Goal: Find specific page/section: Find specific page/section

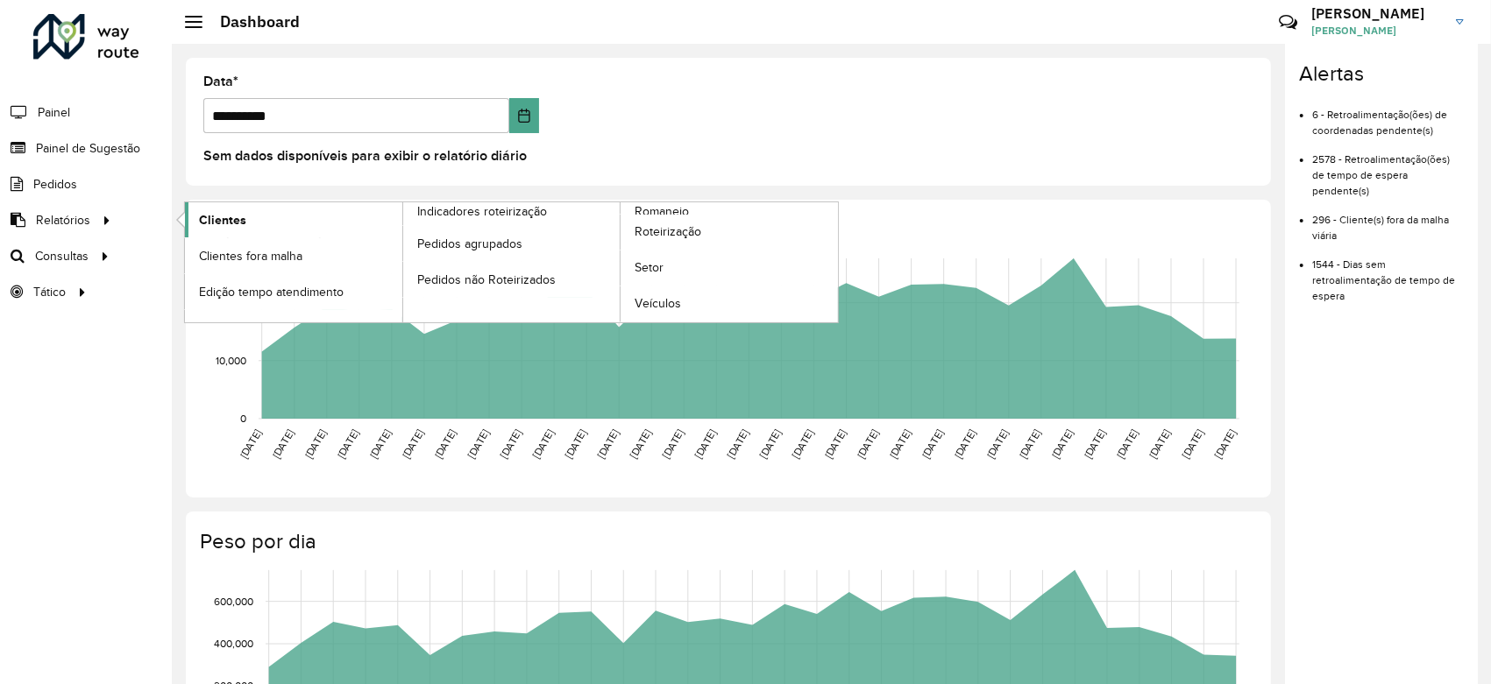
click at [223, 220] on span "Clientes" at bounding box center [222, 220] width 47 height 18
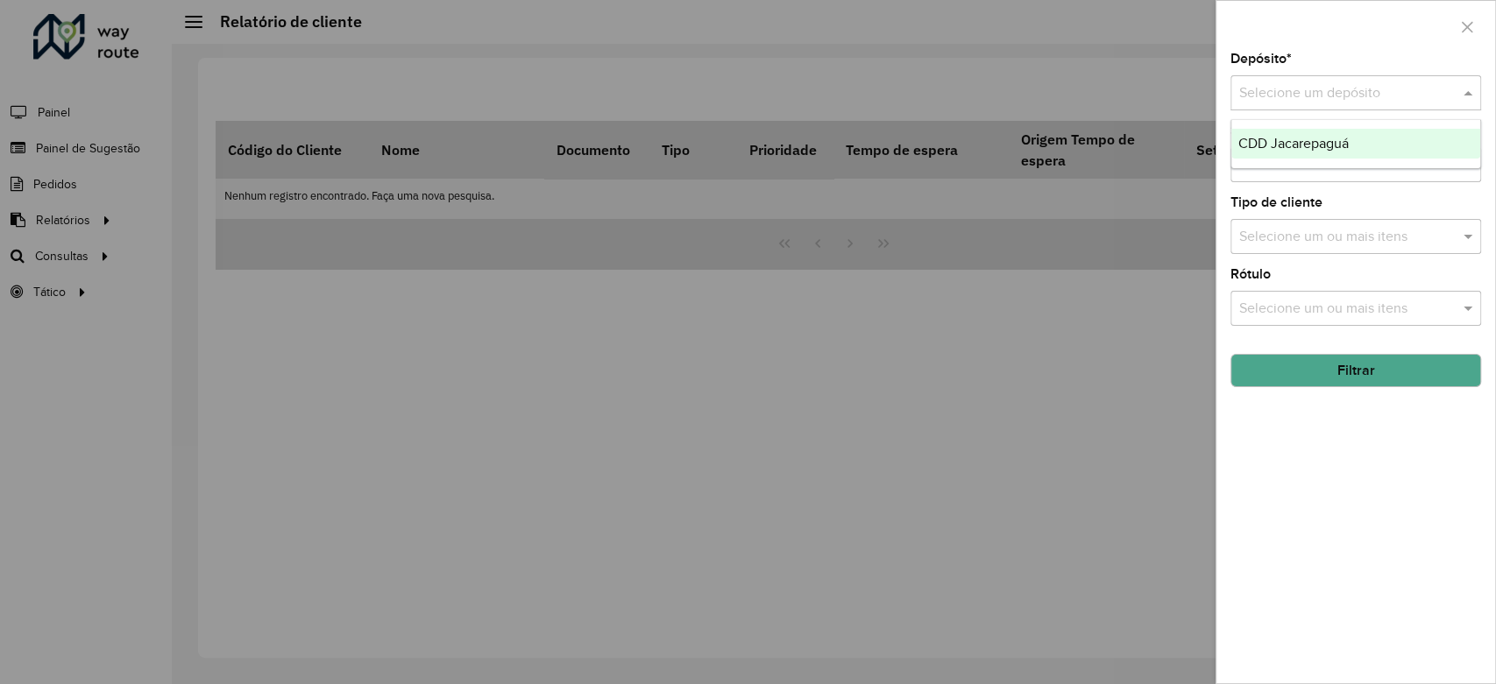
click at [1462, 103] on span at bounding box center [1470, 92] width 22 height 21
click at [1388, 145] on div "CDD Jacarepaguá" at bounding box center [1355, 144] width 249 height 30
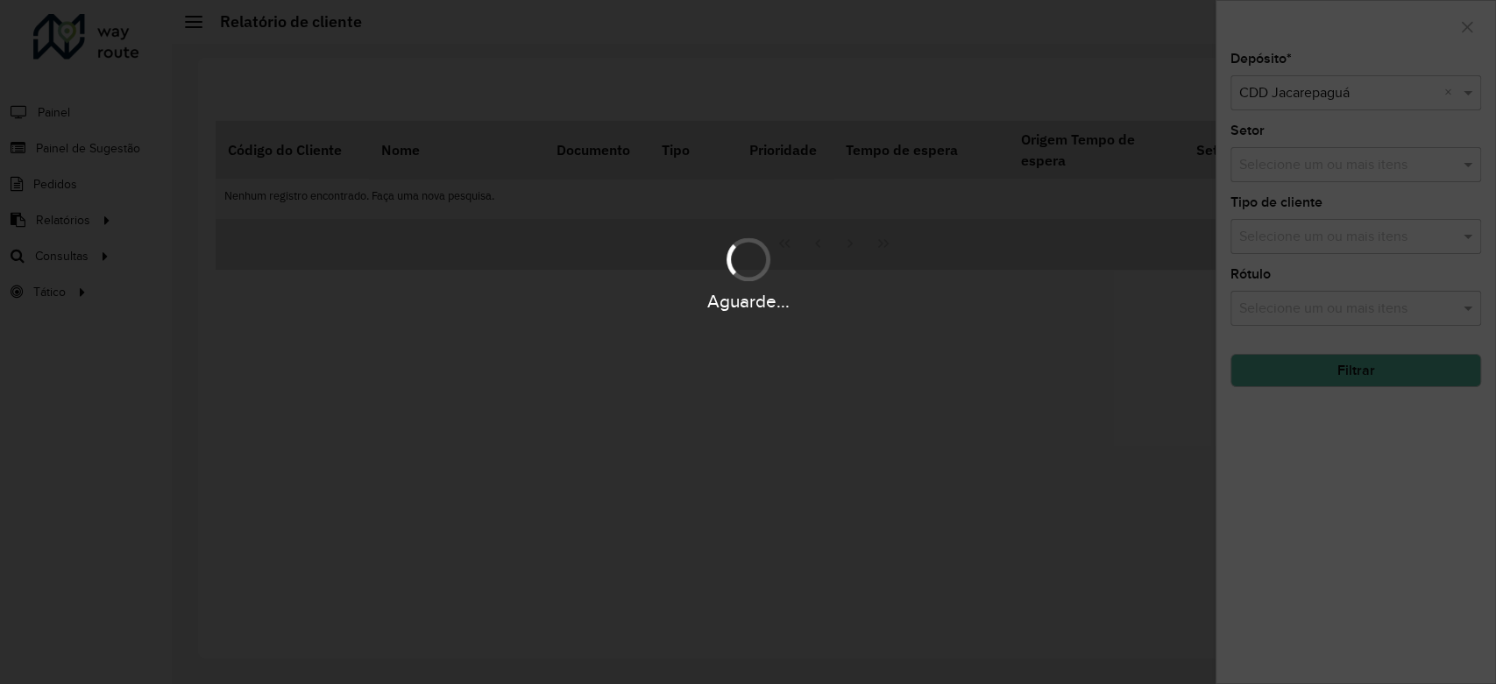
click at [1388, 145] on div "Aguarde..." at bounding box center [748, 342] width 1496 height 684
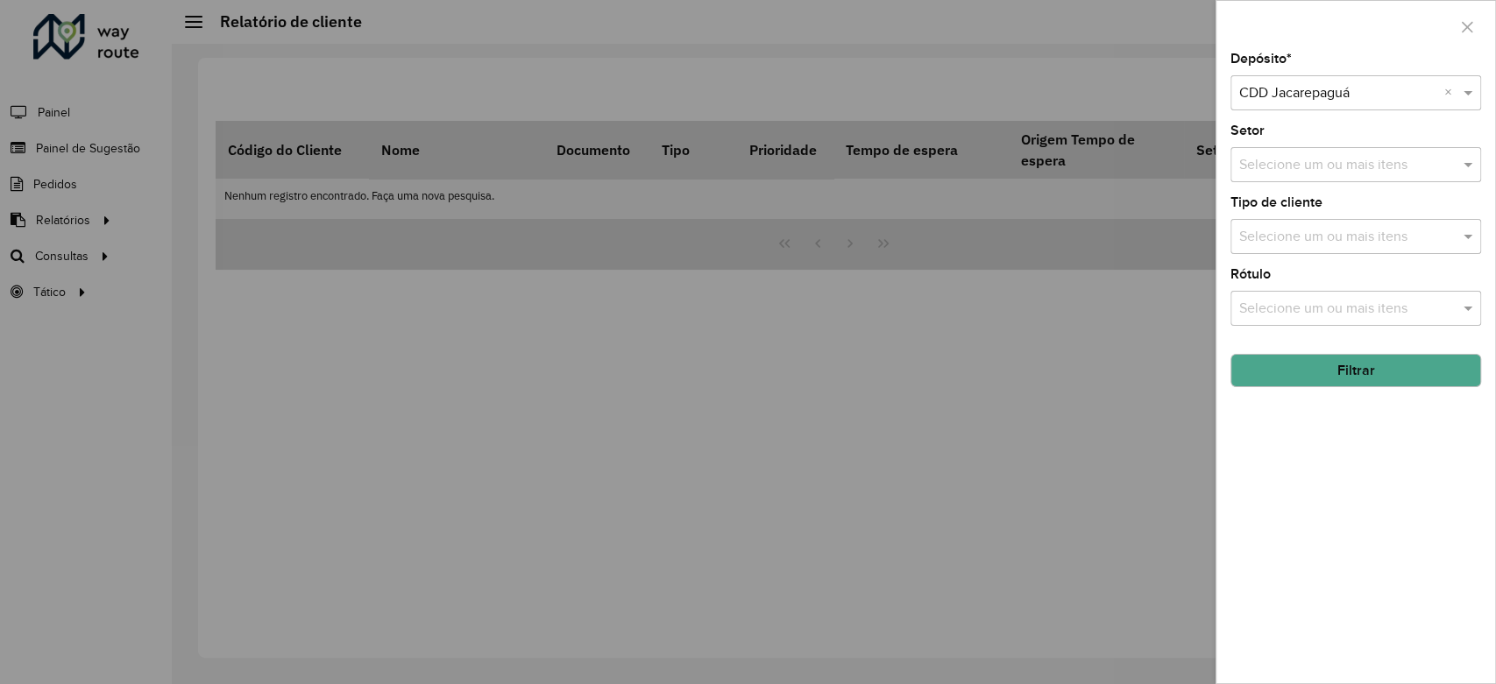
click at [1386, 165] on input "text" at bounding box center [1347, 165] width 224 height 21
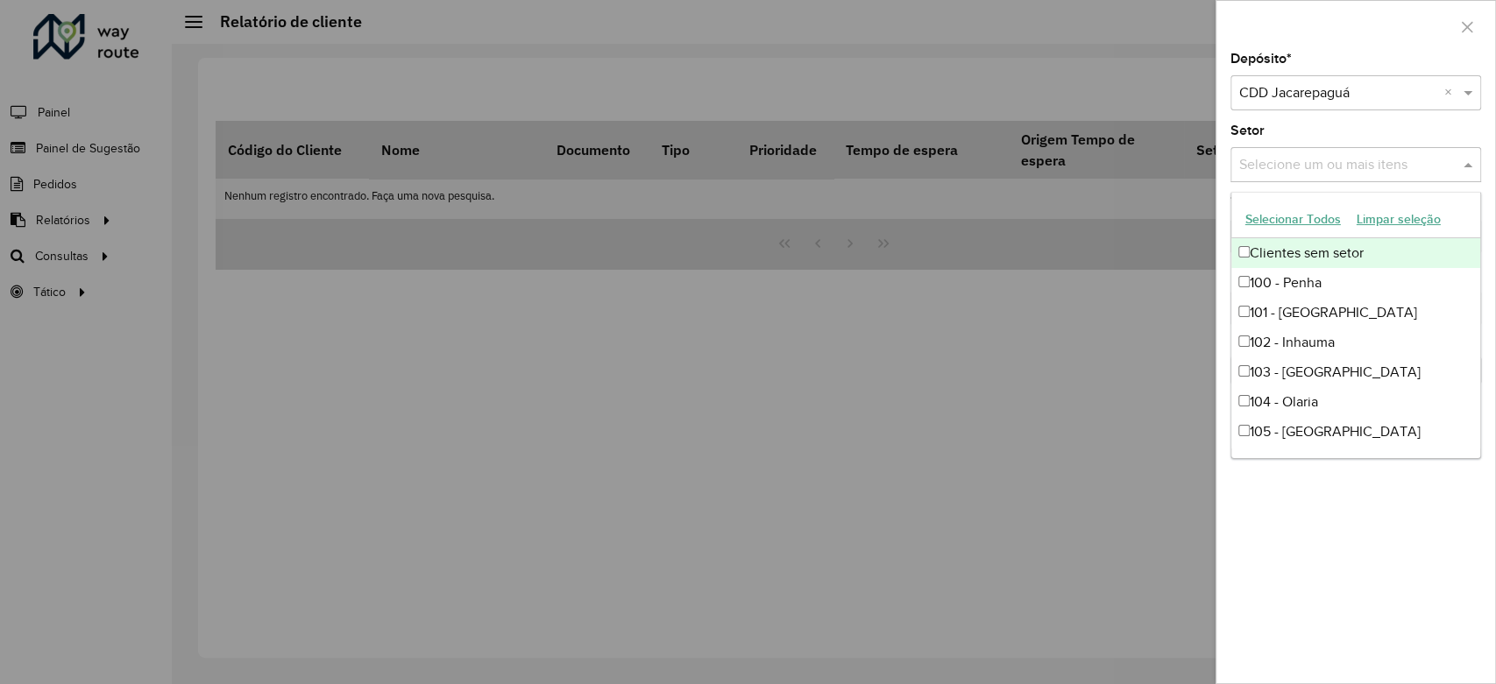
click at [1339, 253] on div "Clientes sem setor" at bounding box center [1355, 253] width 249 height 30
click at [1239, 258] on div "Clientes sem setor" at bounding box center [1355, 253] width 249 height 30
click at [1325, 227] on button "Selecionar Todos" at bounding box center [1292, 219] width 111 height 27
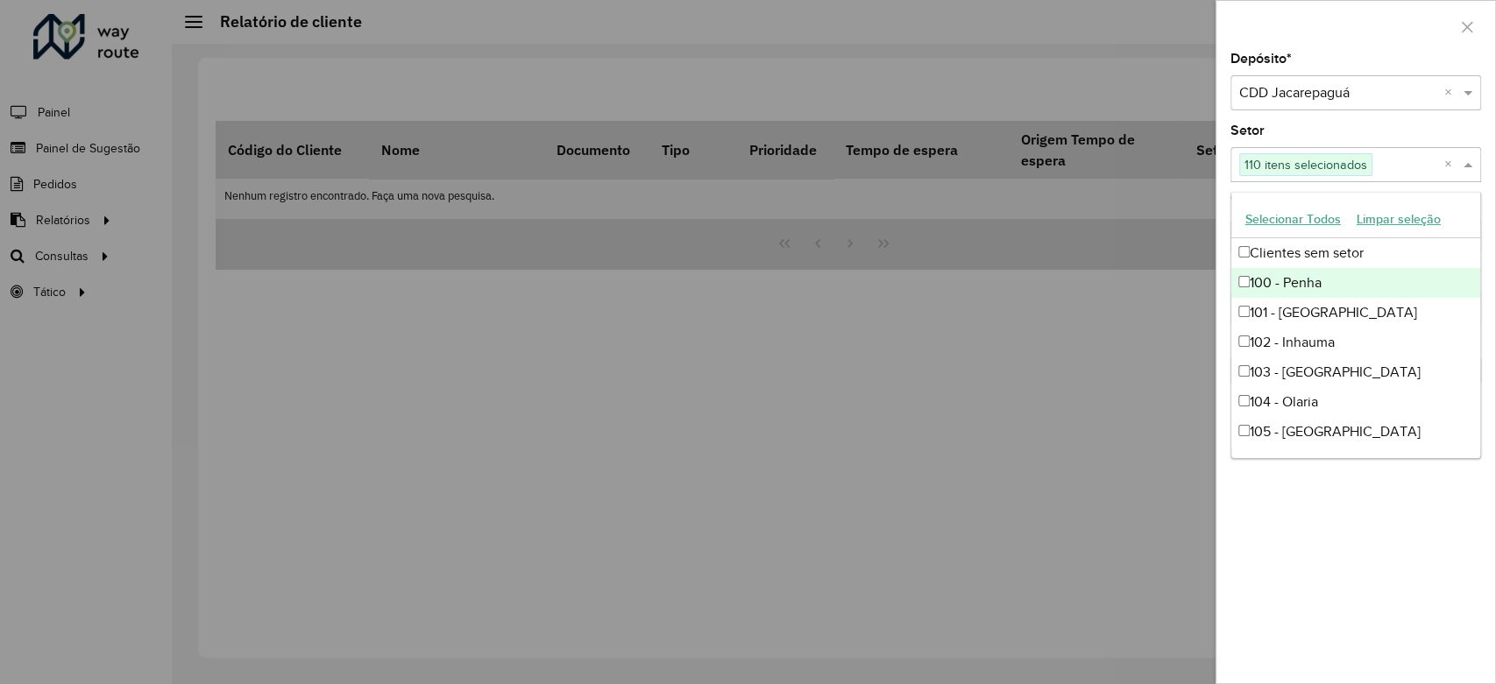
click at [1465, 167] on span at bounding box center [1470, 164] width 22 height 21
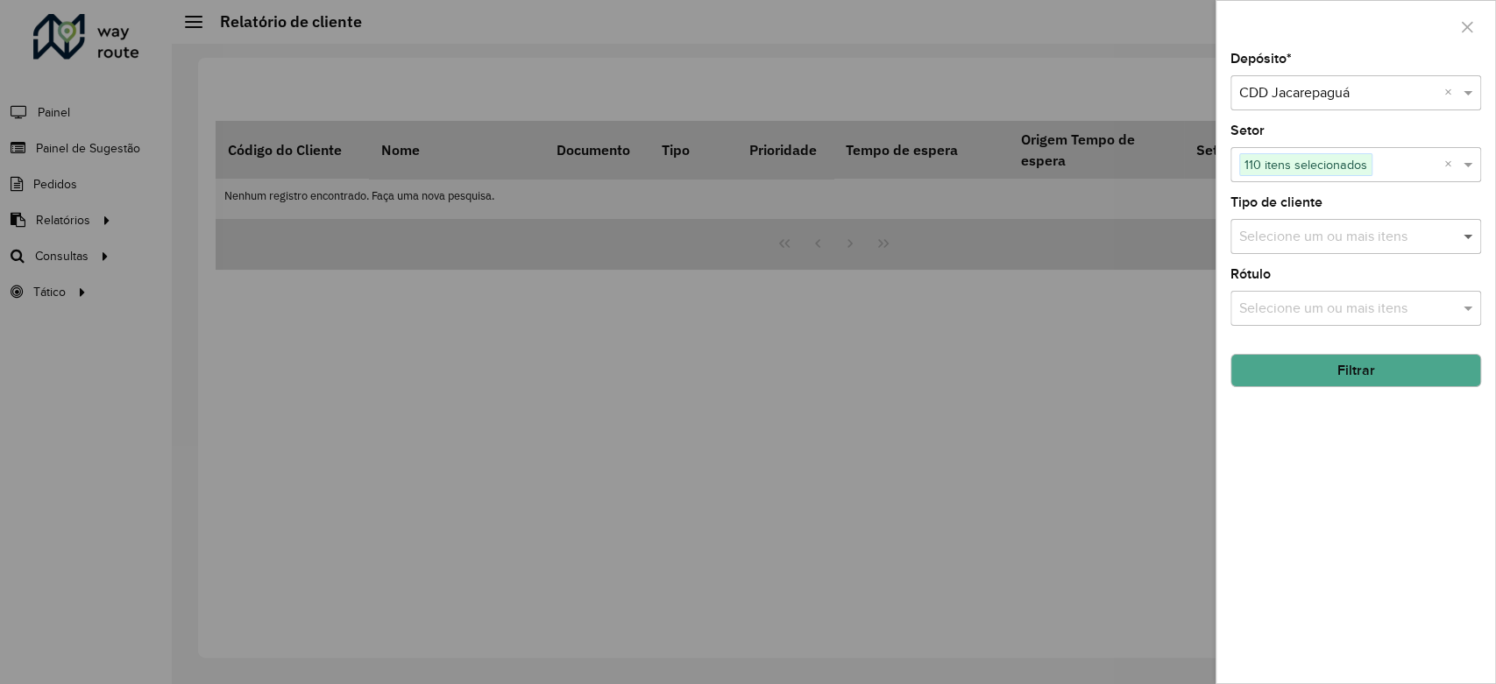
click at [1463, 239] on span at bounding box center [1470, 236] width 22 height 21
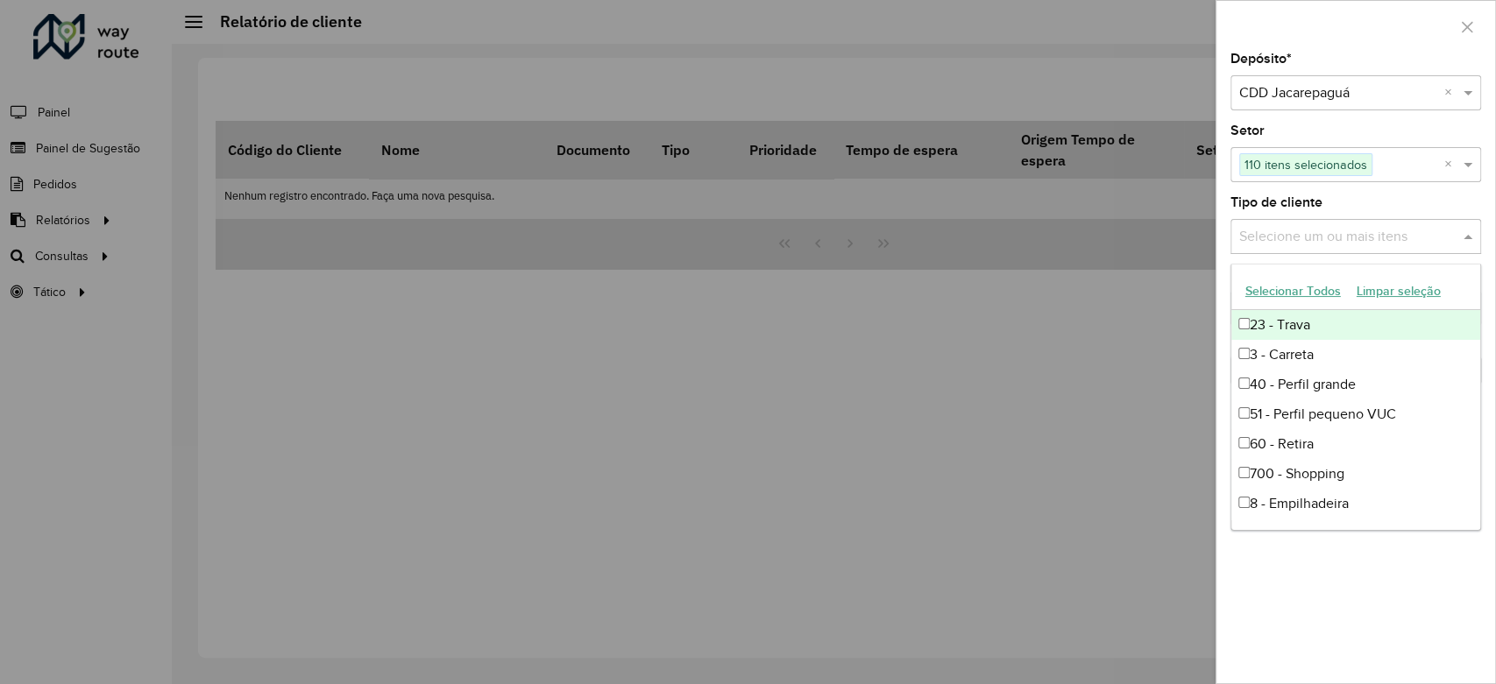
click at [1091, 420] on div at bounding box center [748, 342] width 1496 height 684
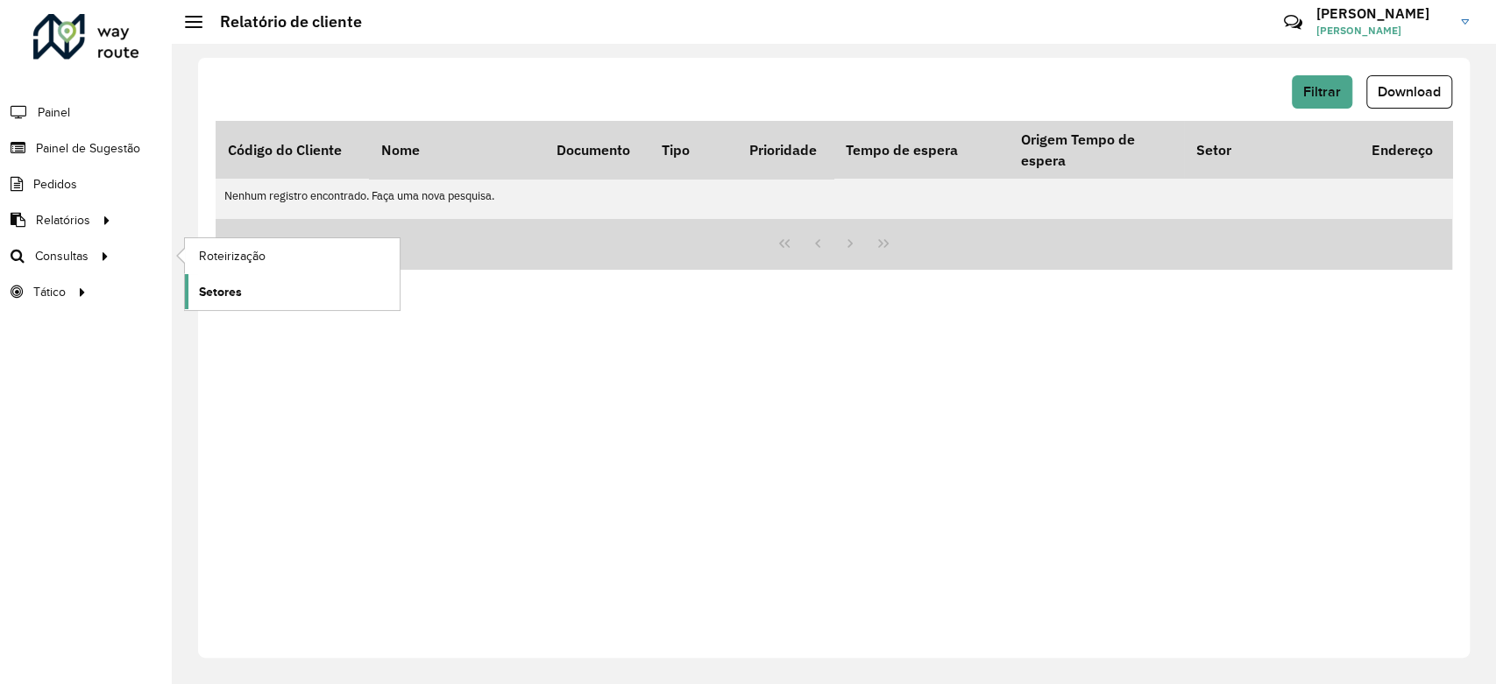
click at [233, 288] on span "Setores" at bounding box center [220, 292] width 43 height 18
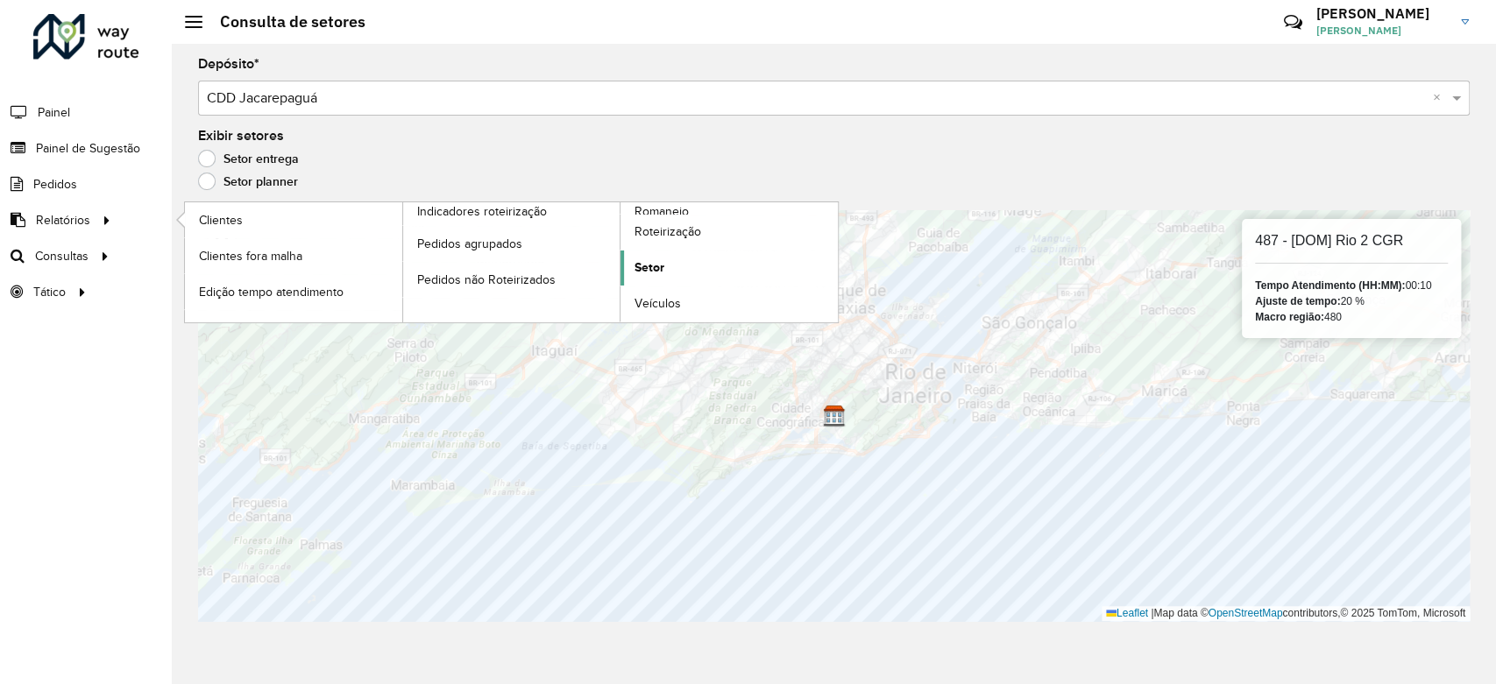
click at [673, 273] on link "Setor" at bounding box center [728, 268] width 217 height 35
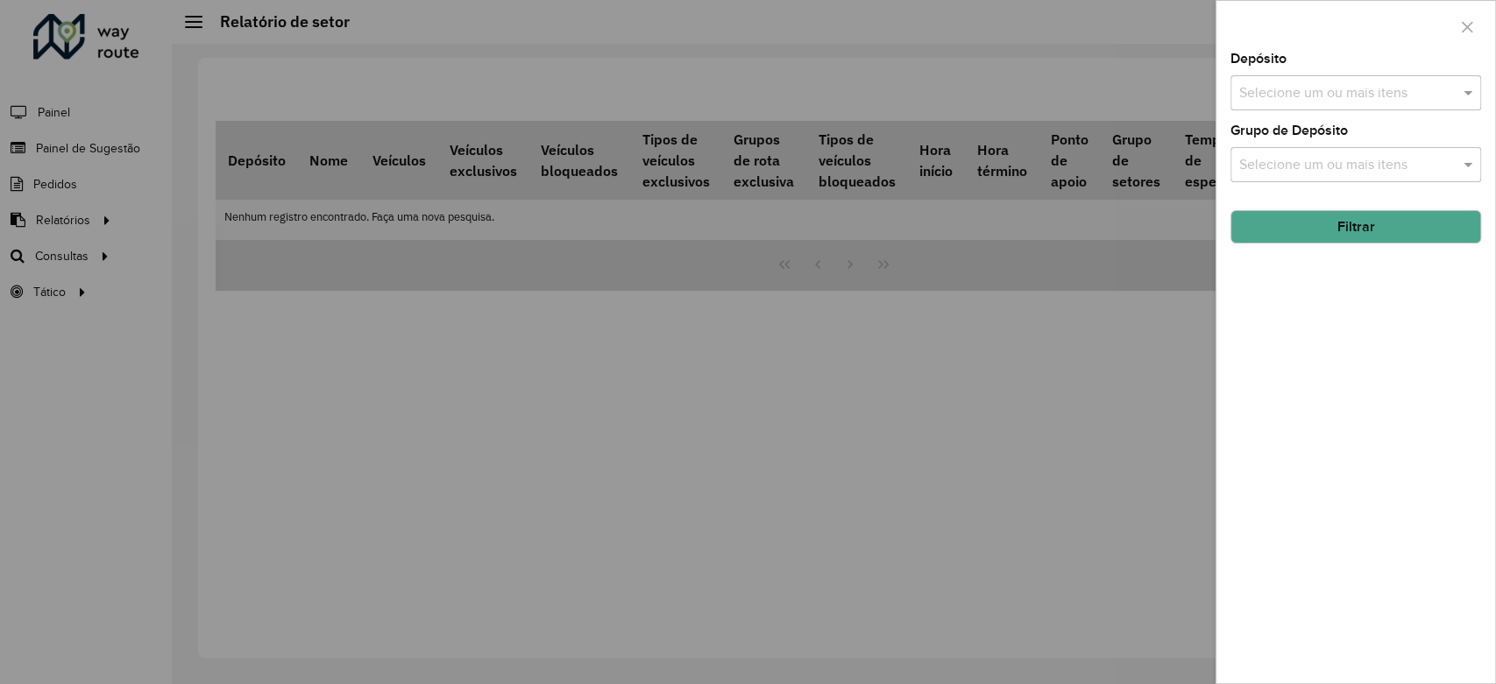
click at [1451, 86] on input "text" at bounding box center [1347, 93] width 224 height 21
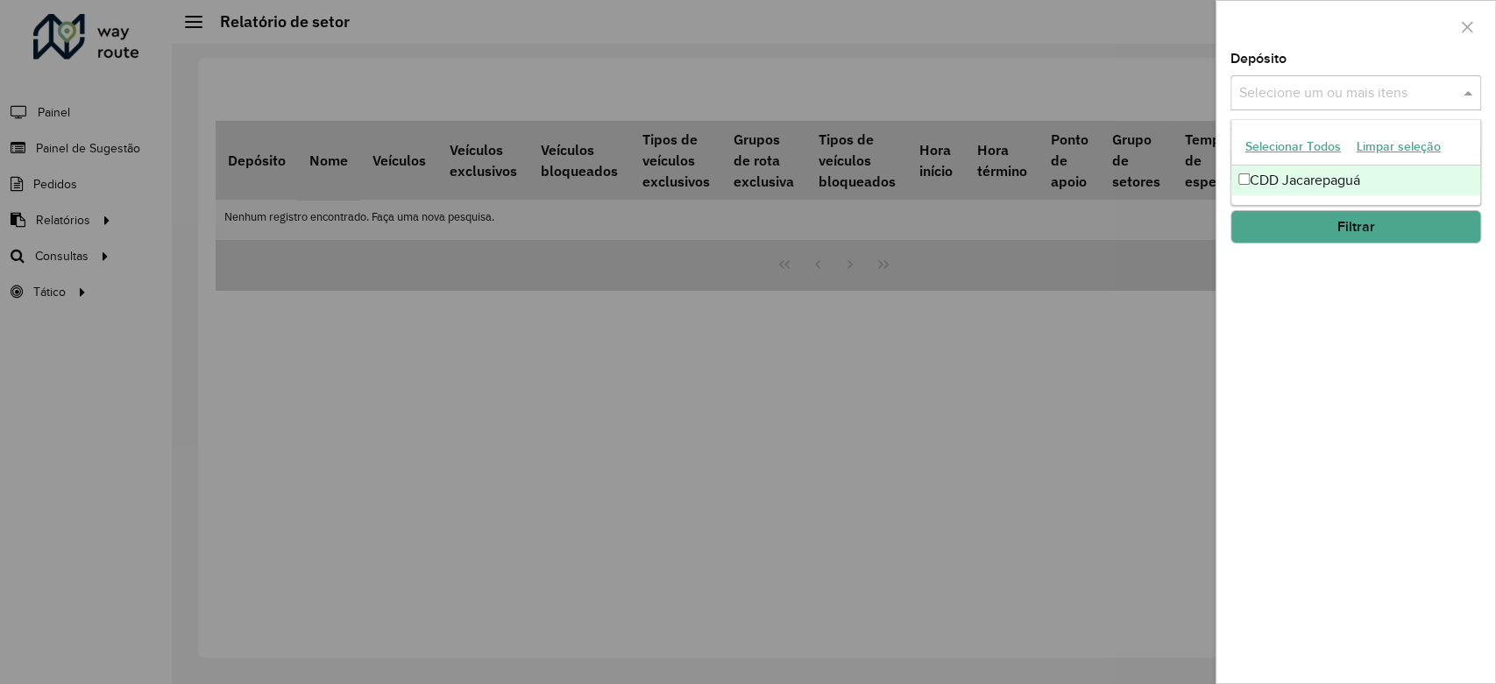
click at [1341, 177] on div "CDD Jacarepaguá" at bounding box center [1355, 181] width 249 height 30
click at [1329, 309] on div "Depósito Selecione um ou mais itens CDD Jacarepaguá × × Grupo de Depósito Selec…" at bounding box center [1355, 368] width 279 height 631
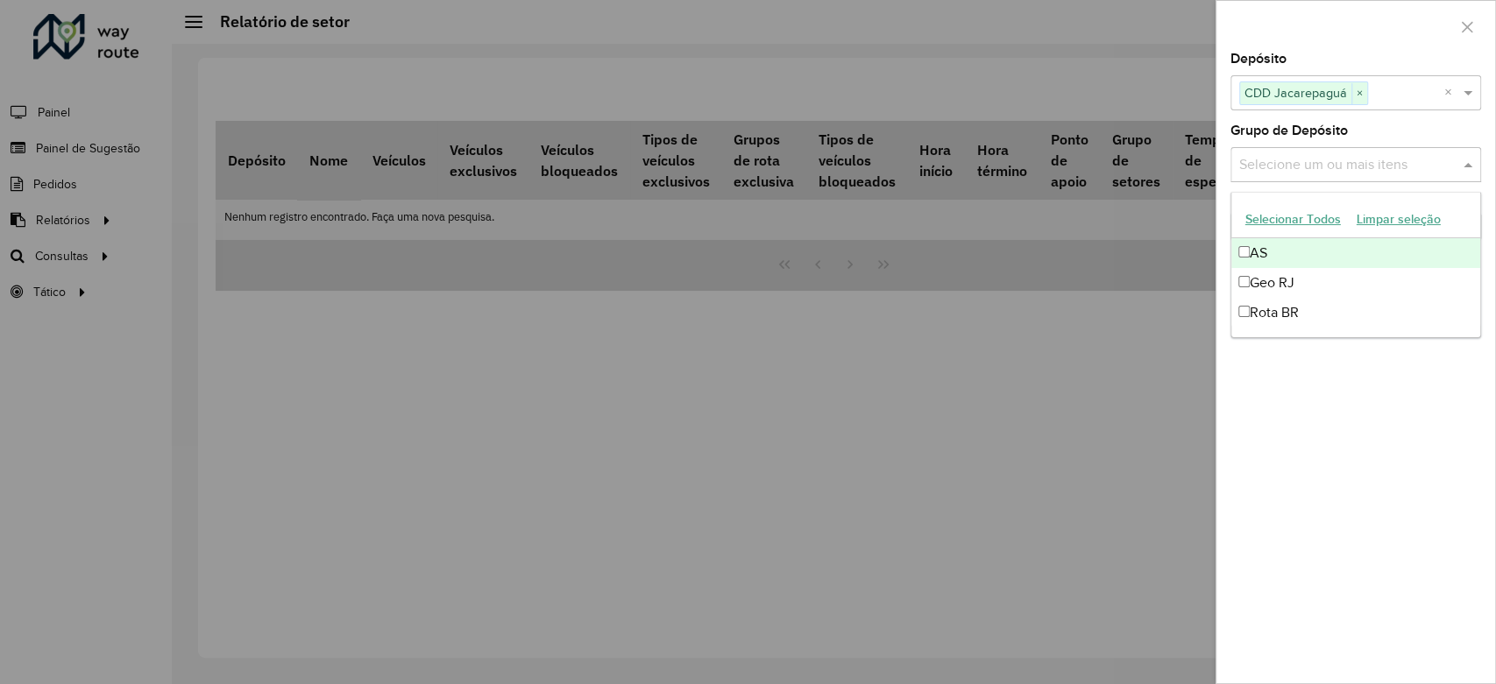
click at [1343, 174] on input "text" at bounding box center [1347, 165] width 224 height 21
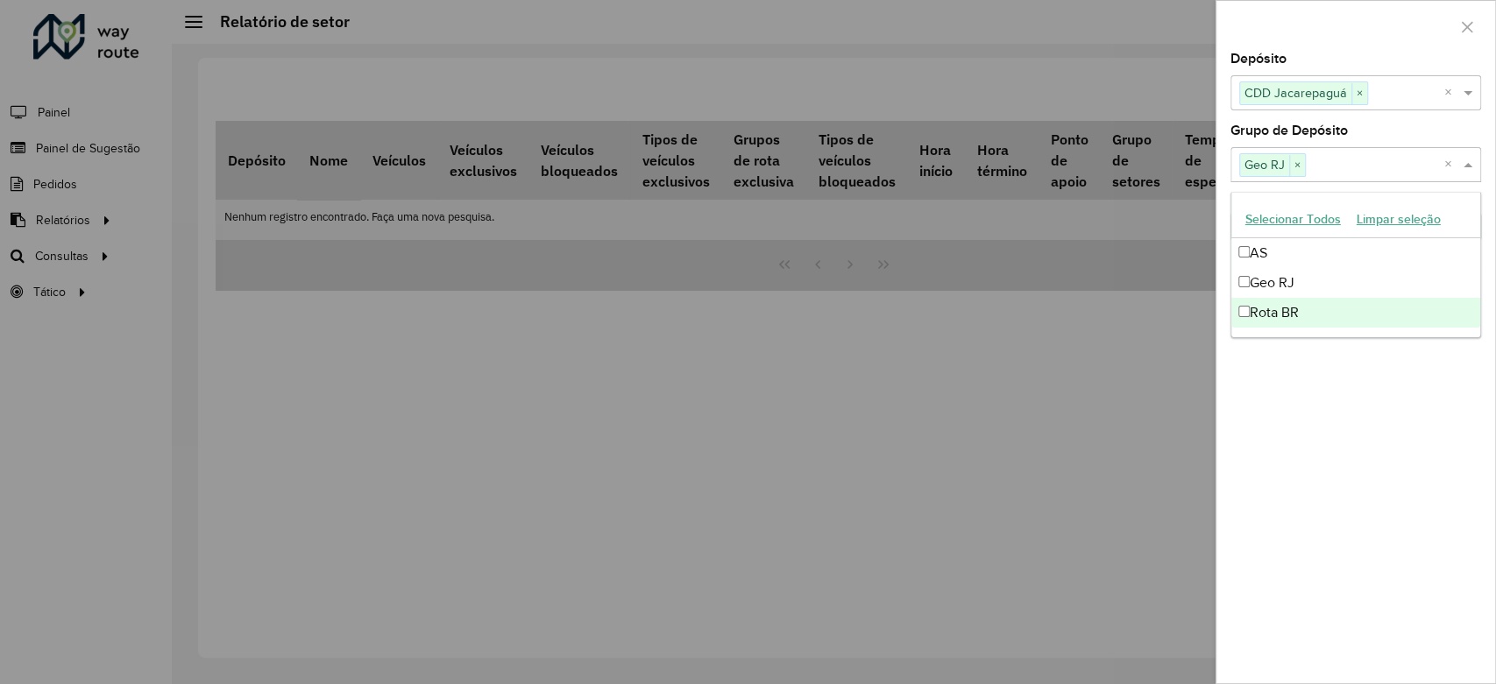
click at [1283, 400] on div "Depósito Selecione um ou mais itens CDD Jacarepaguá × × Grupo de Depósito Selec…" at bounding box center [1355, 368] width 279 height 631
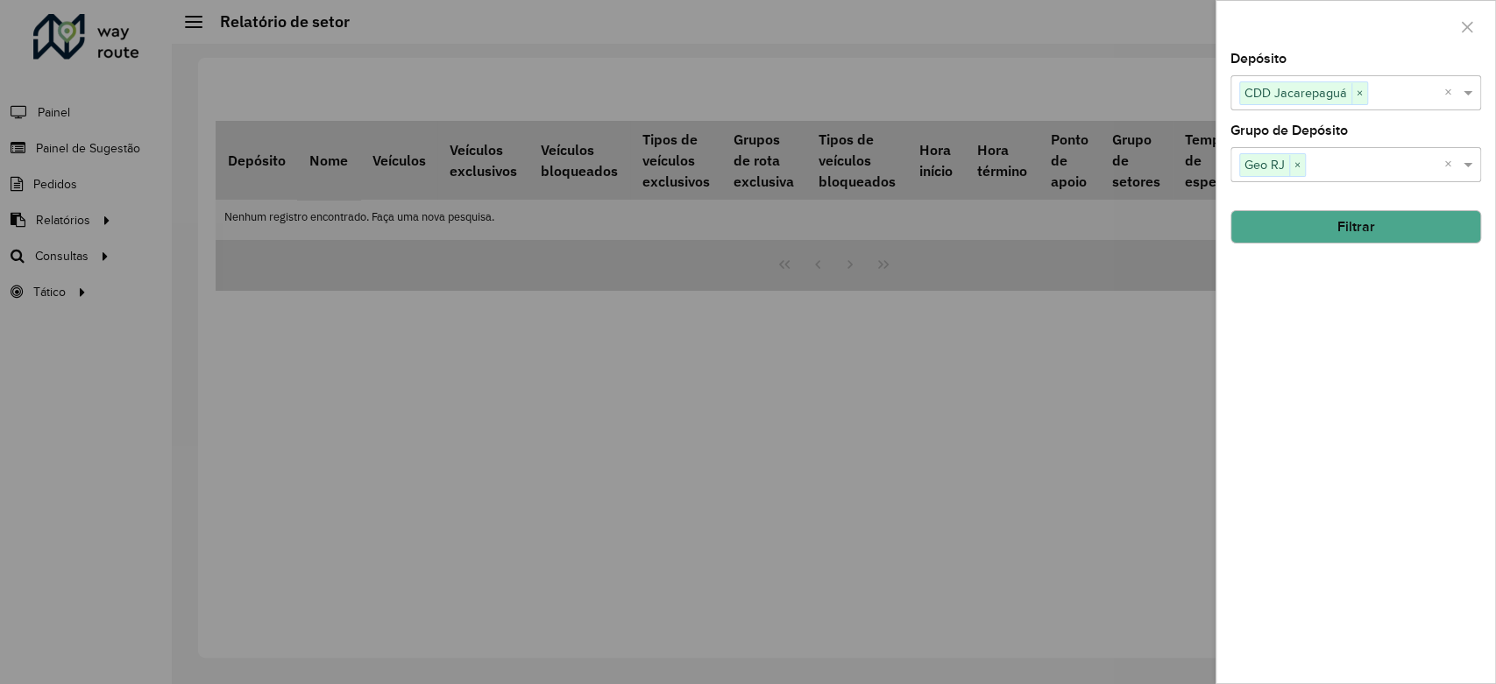
click at [1357, 230] on button "Filtrar" at bounding box center [1355, 226] width 251 height 33
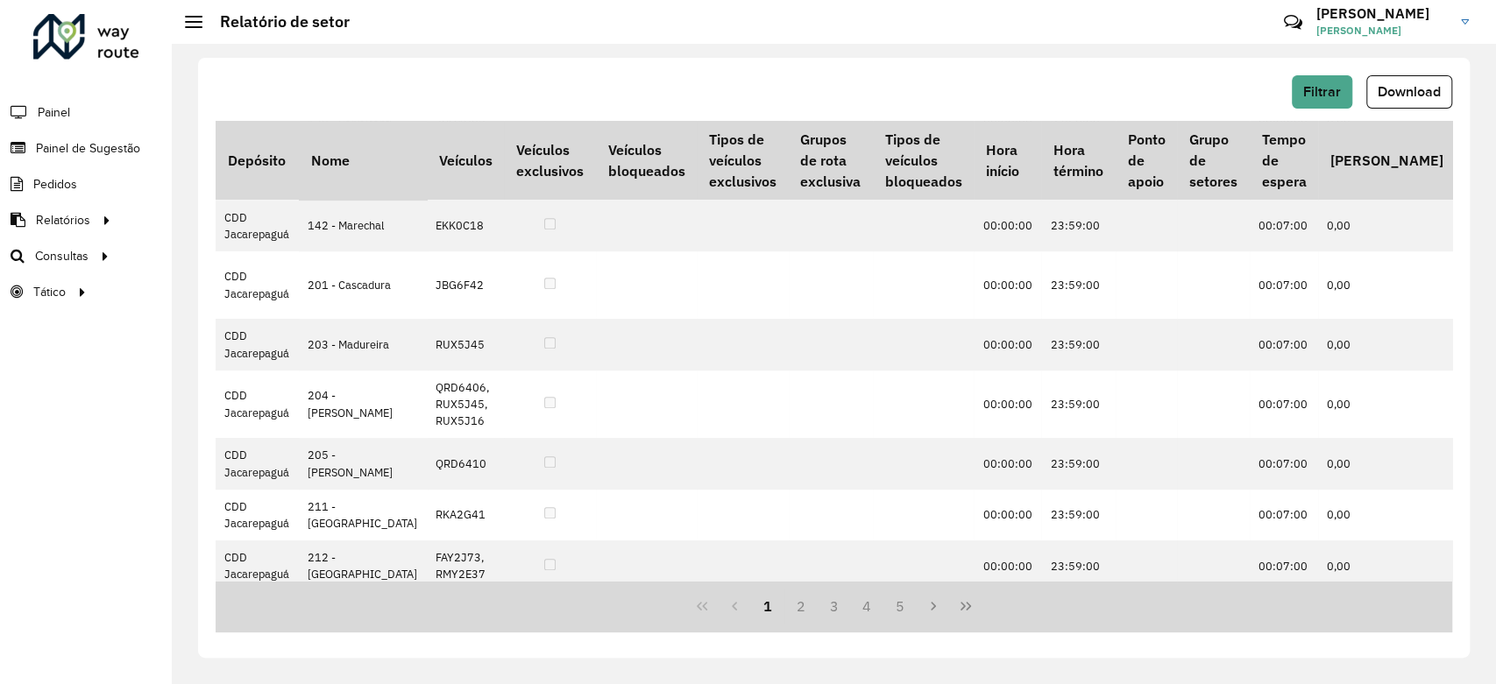
scroll to position [1034, 0]
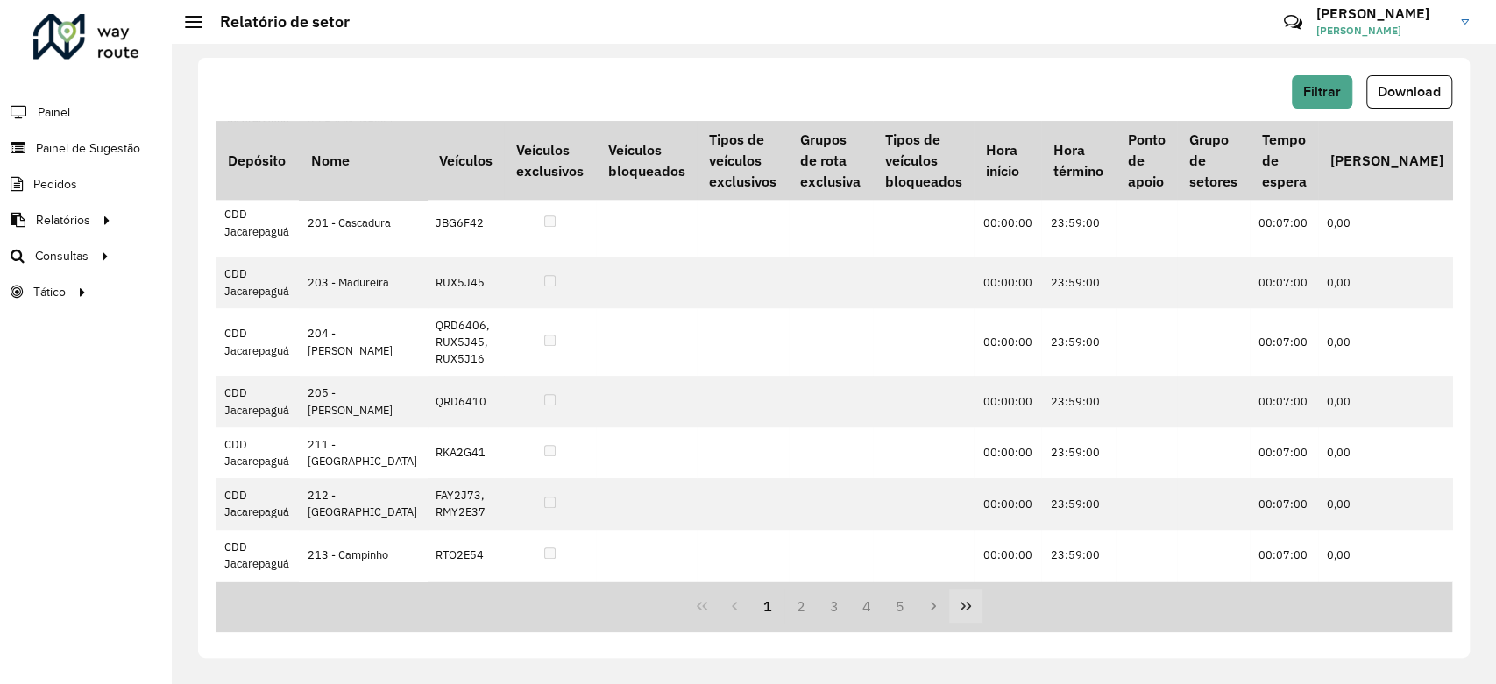
click at [969, 610] on icon "Last Page" at bounding box center [966, 606] width 14 height 14
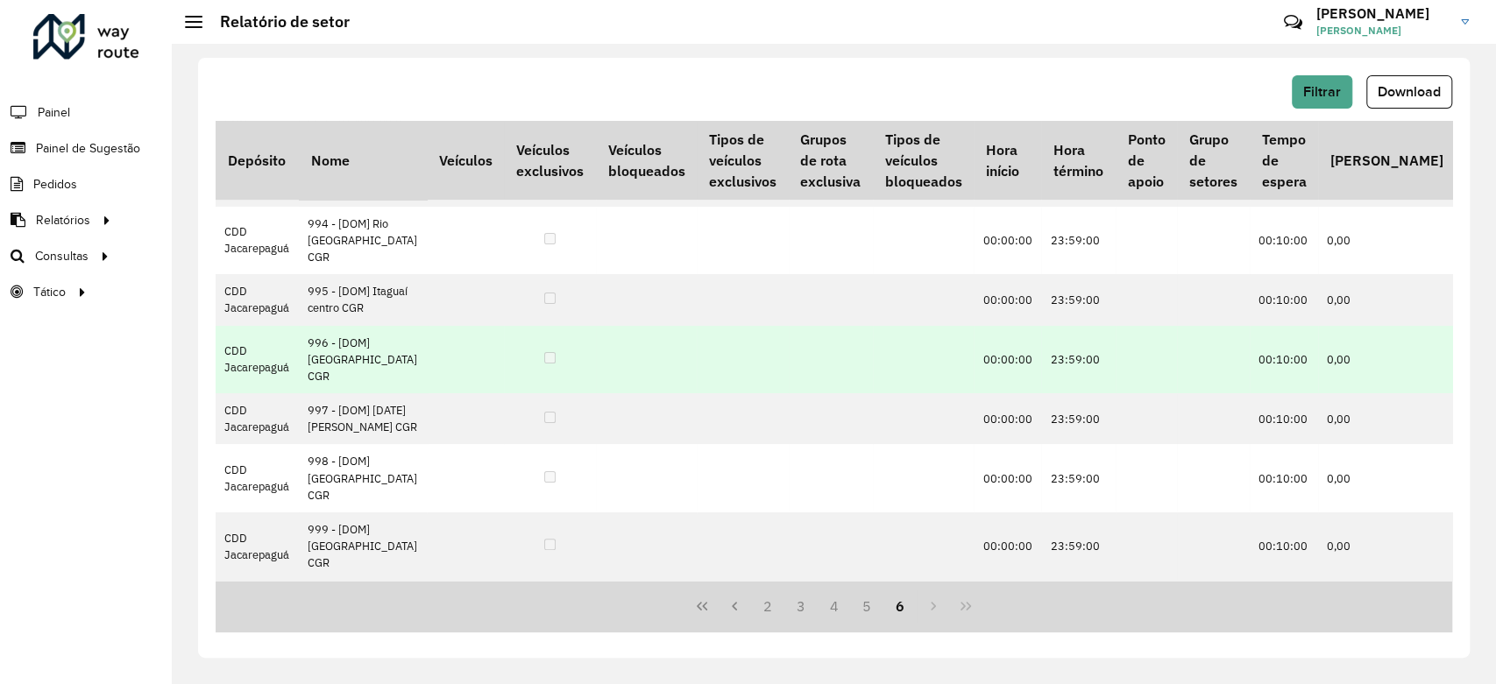
scroll to position [0, 0]
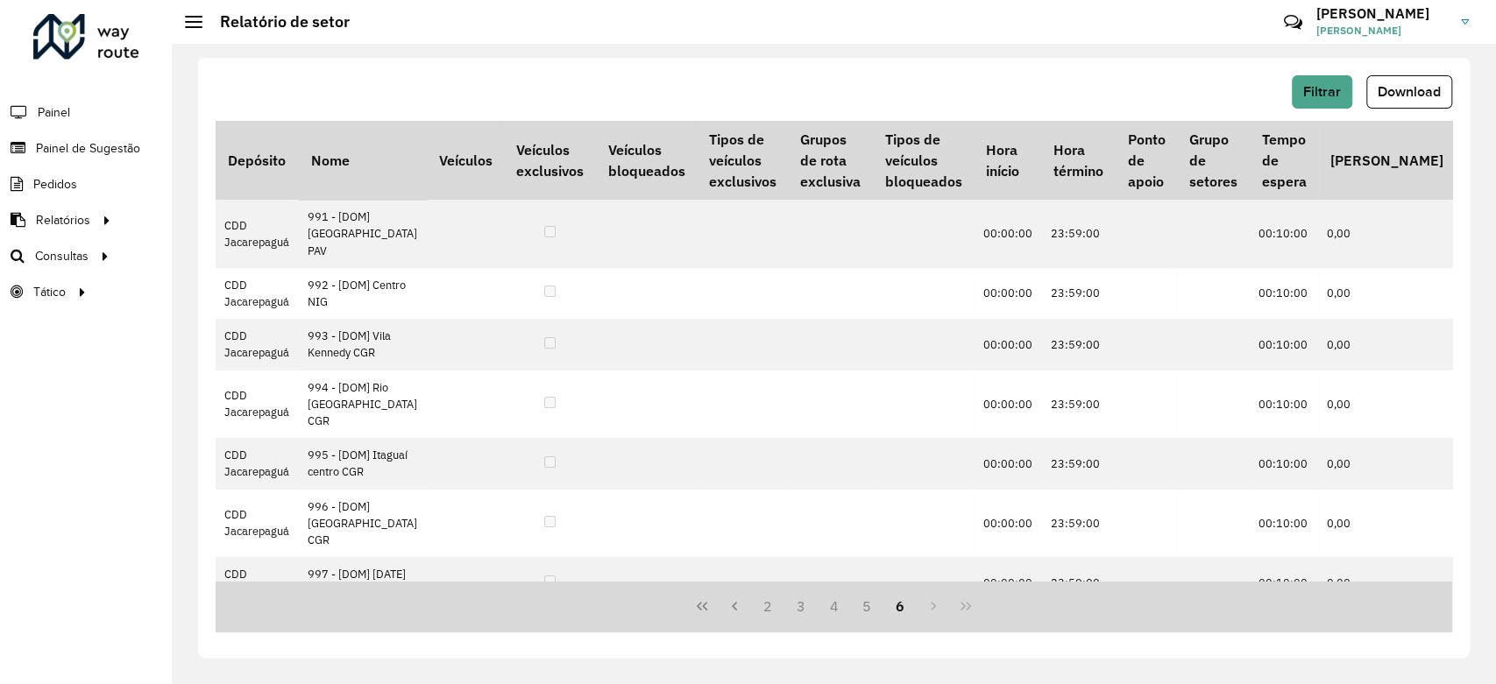
click at [727, 67] on div "Filtrar Download Depósito Nome Veículos Veículos exclusivos Veículos bloqueados…" at bounding box center [834, 358] width 1272 height 600
